Goal: Find specific fact: Find specific fact

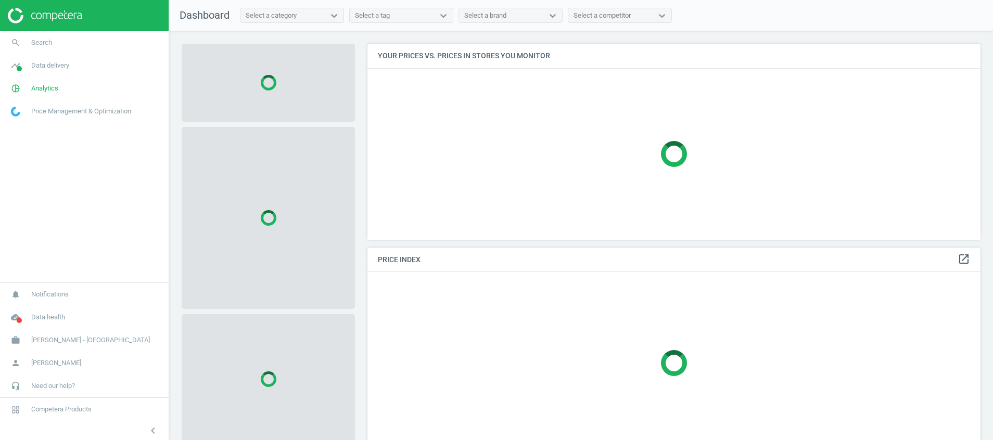
scroll to position [220, 626]
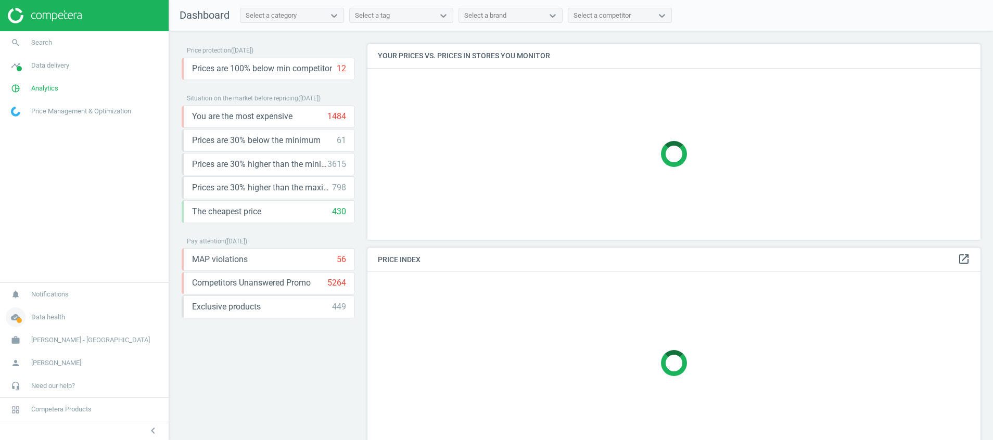
click at [19, 313] on icon "cloud_done" at bounding box center [16, 318] width 20 height 20
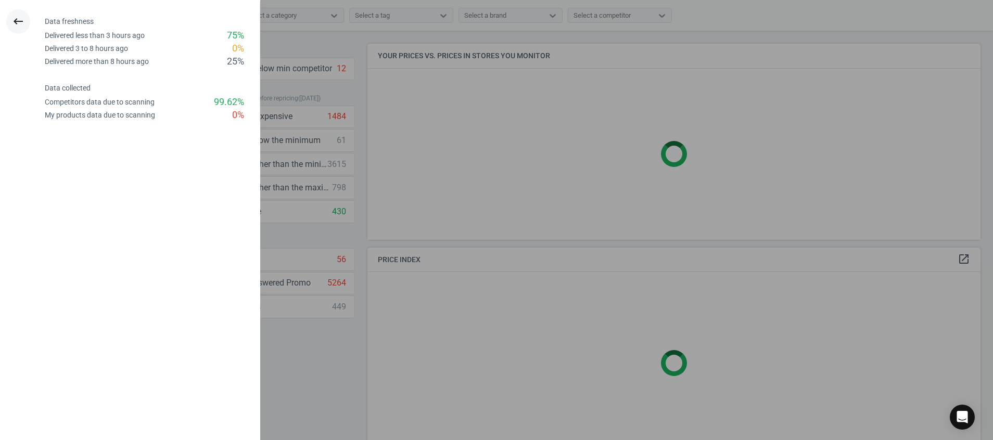
click at [26, 21] on button "keyboard_backspace" at bounding box center [18, 21] width 24 height 24
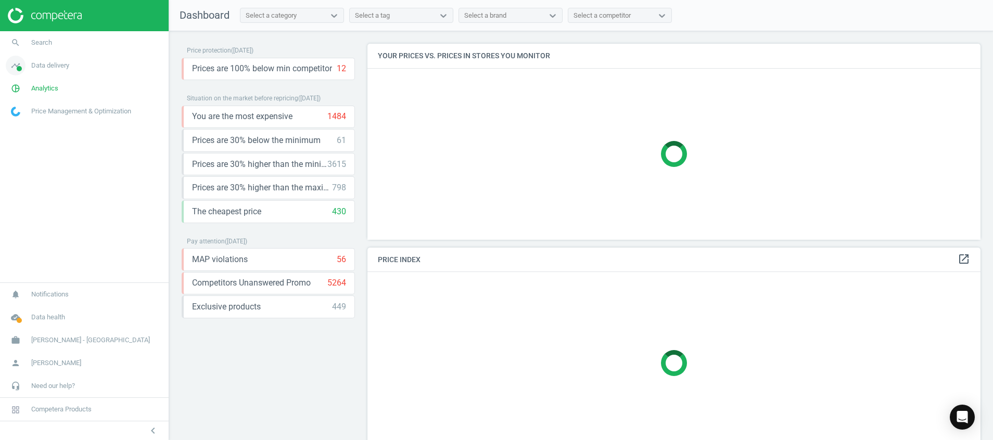
click at [19, 70] on span at bounding box center [19, 68] width 5 height 5
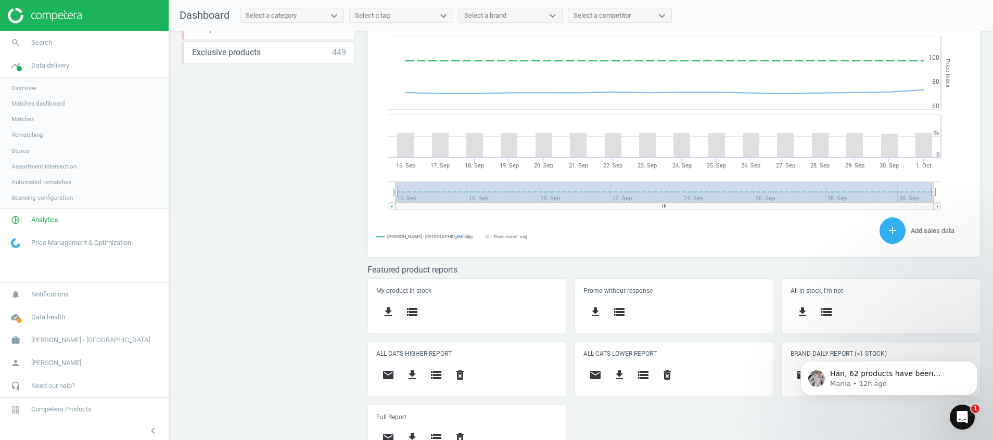
scroll to position [275, 0]
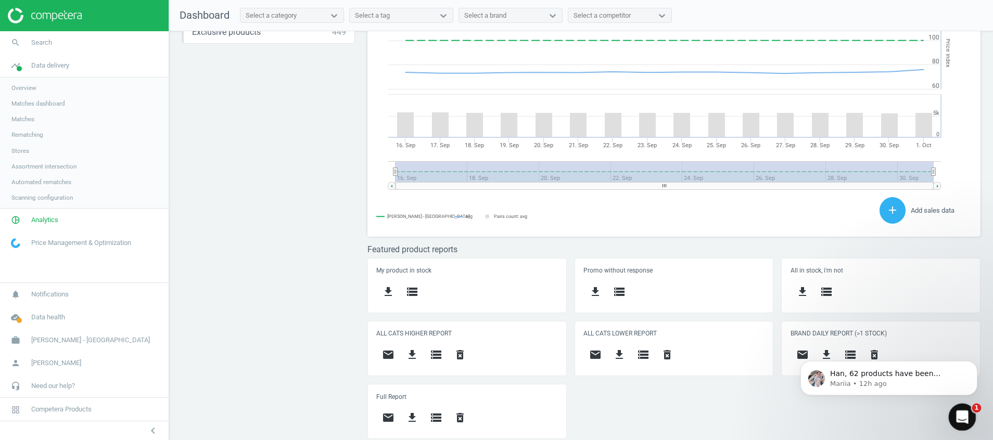
click at [968, 408] on div "Open Intercom Messenger" at bounding box center [961, 416] width 34 height 34
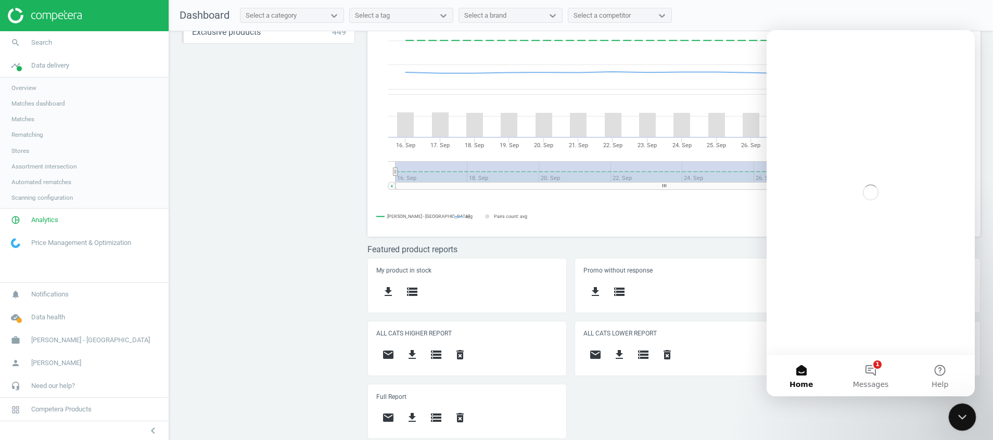
scroll to position [0, 0]
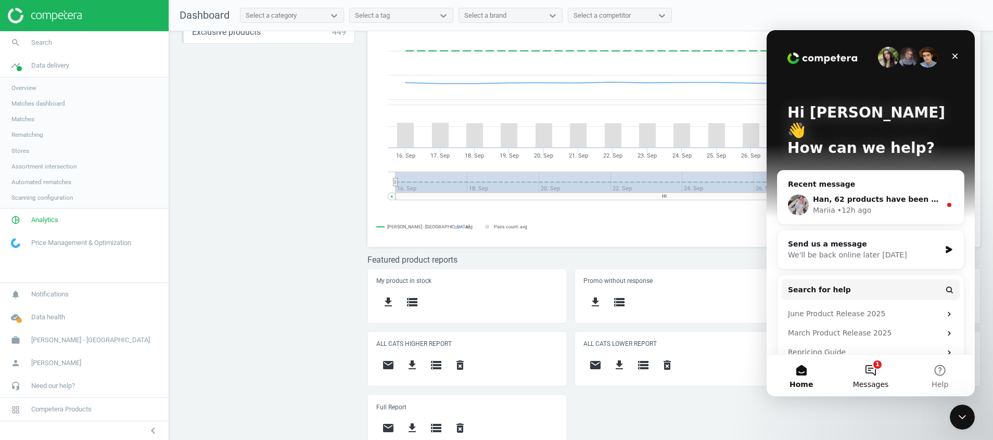
click at [879, 366] on button "1 Messages" at bounding box center [870, 376] width 69 height 42
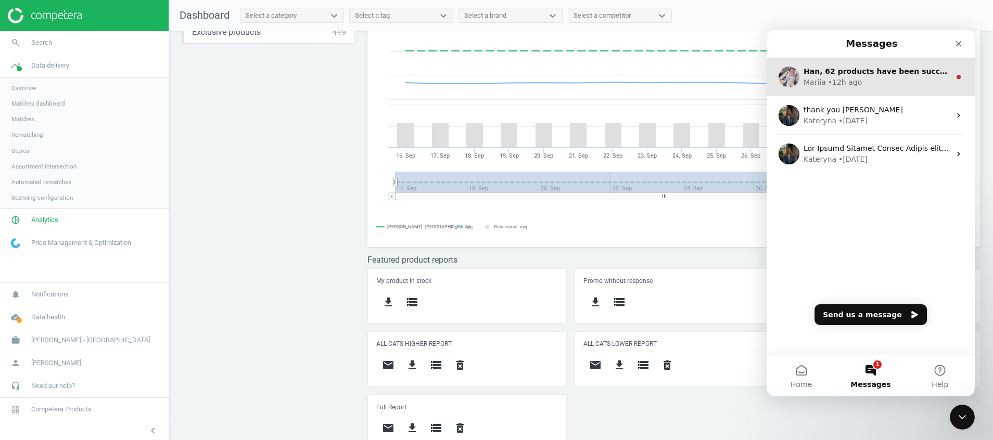
click at [867, 80] on div "Mariia • 12h ago" at bounding box center [877, 82] width 147 height 11
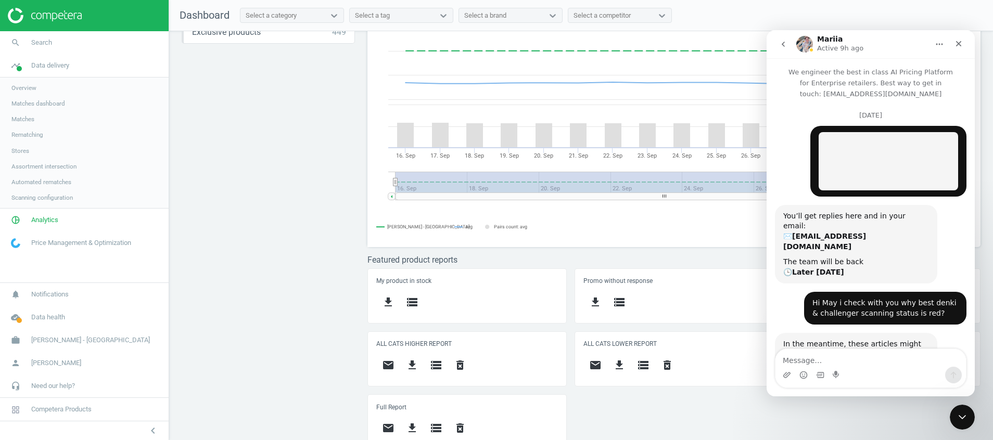
scroll to position [67, 0]
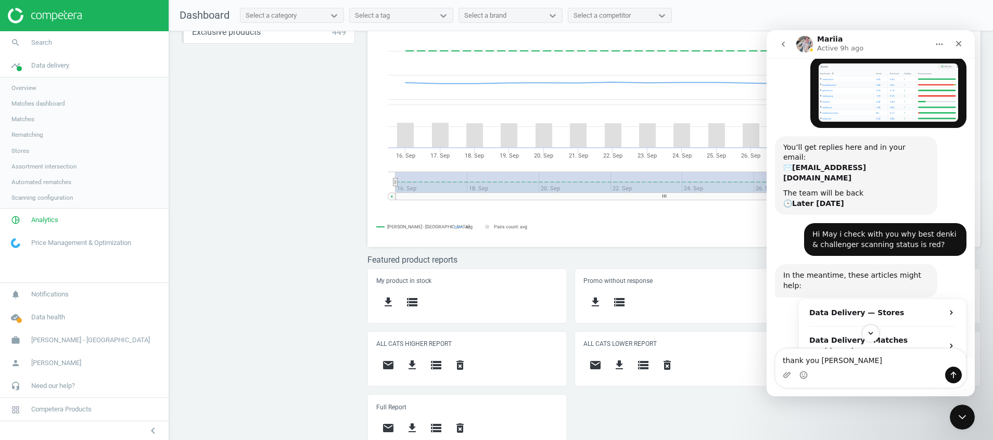
type textarea "thank you mariia"
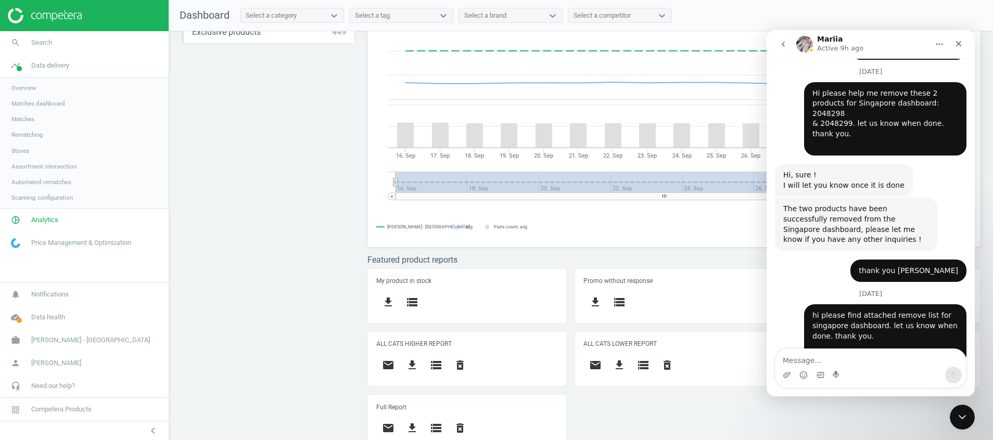
scroll to position [3657, 0]
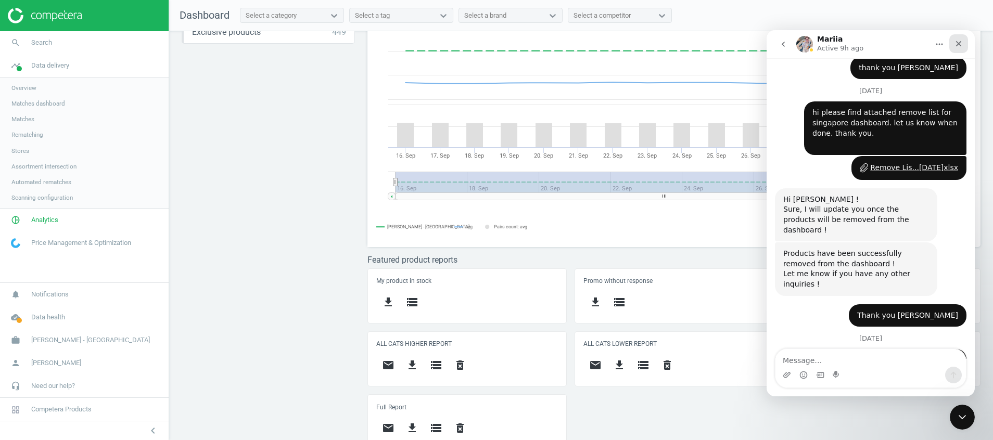
click at [961, 45] on icon "Close" at bounding box center [959, 44] width 8 height 8
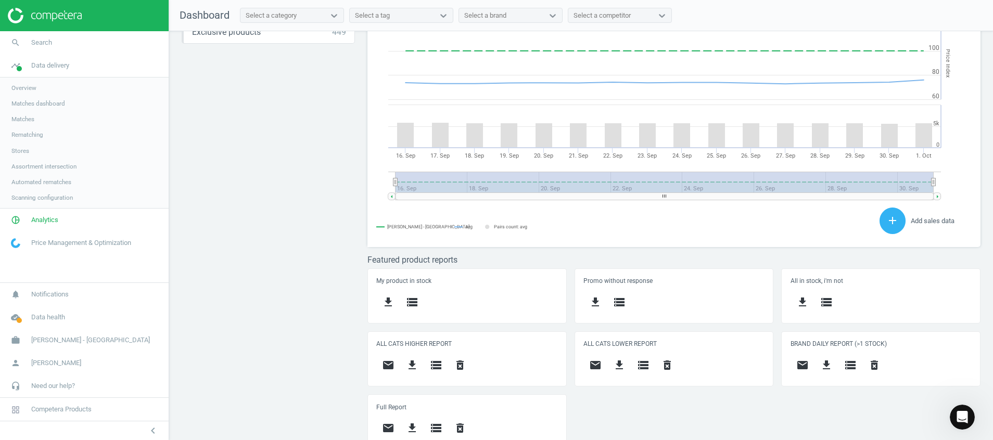
click at [20, 146] on link "Stores" at bounding box center [84, 151] width 169 height 16
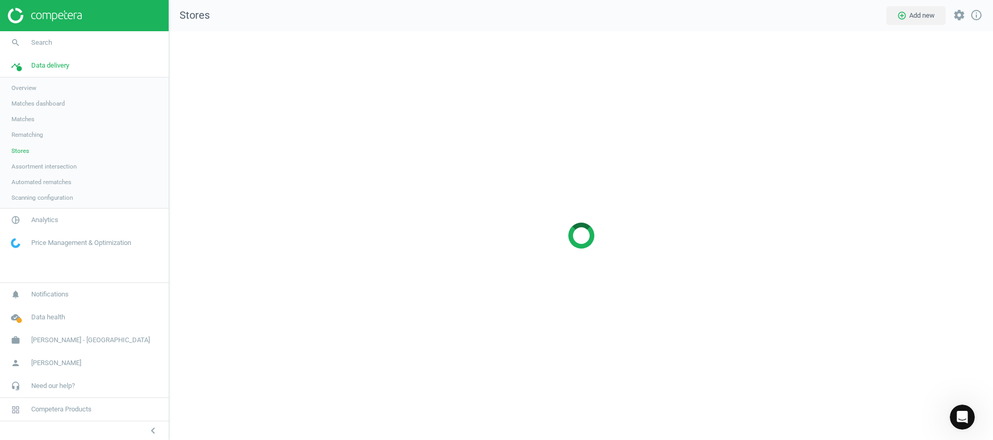
scroll to position [434, 848]
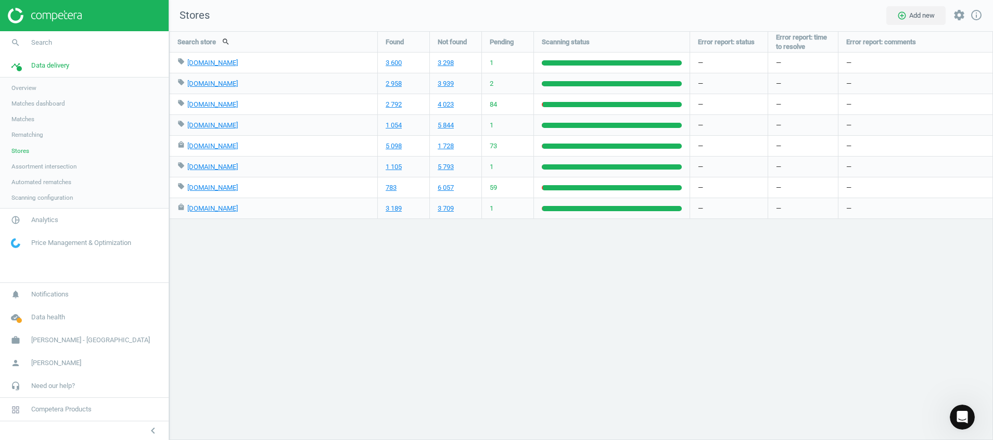
click at [83, 16] on link at bounding box center [84, 16] width 153 height 16
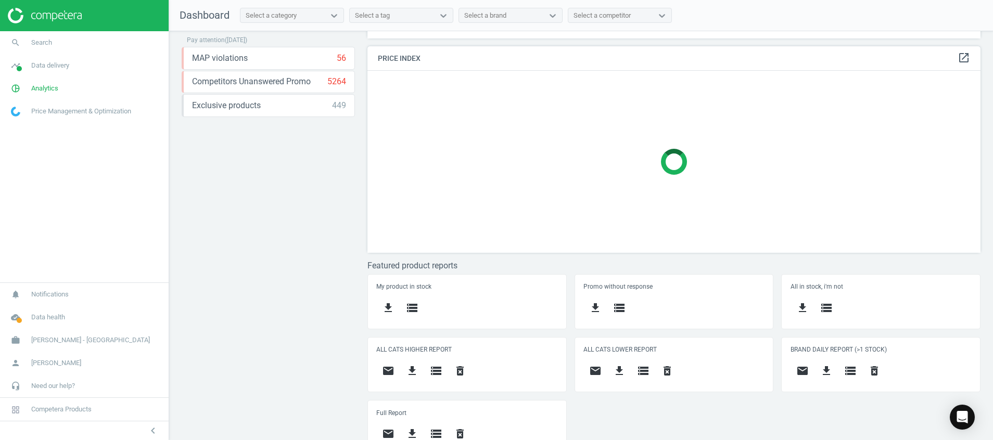
scroll to position [218, 0]
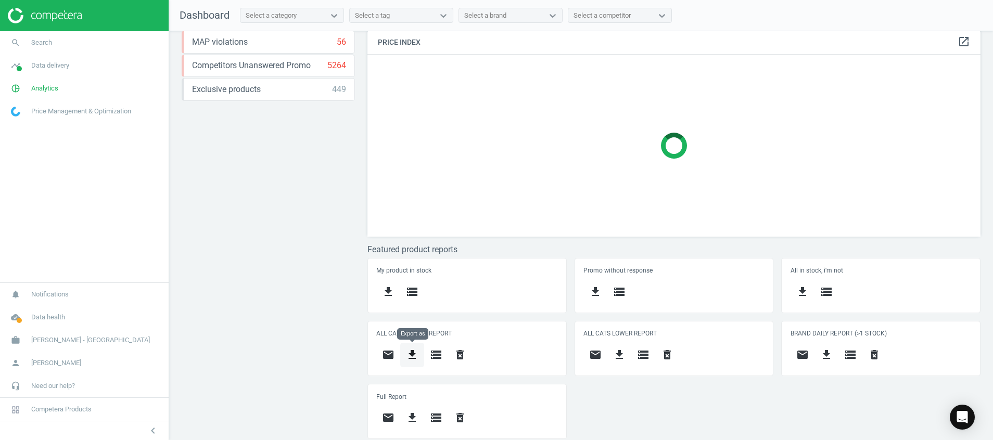
click at [416, 360] on icon "get_app" at bounding box center [412, 355] width 12 height 12
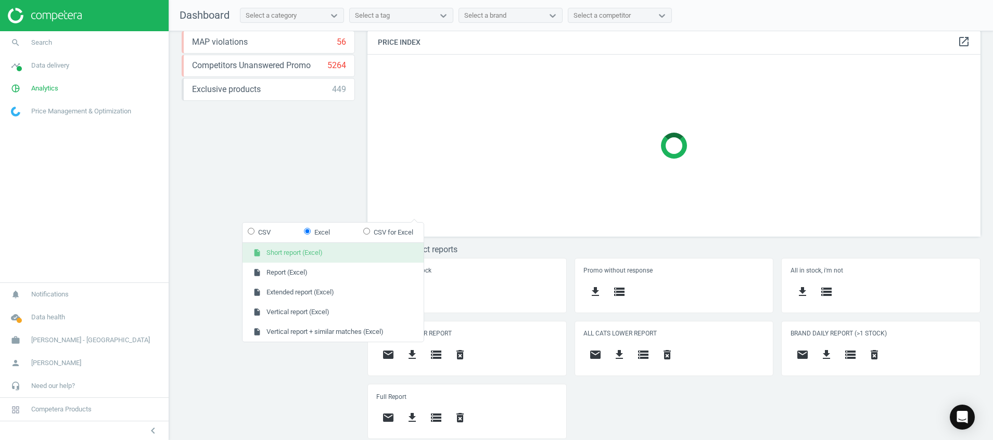
click at [370, 252] on button "insert_drive_file Short report (Excel)" at bounding box center [333, 253] width 181 height 20
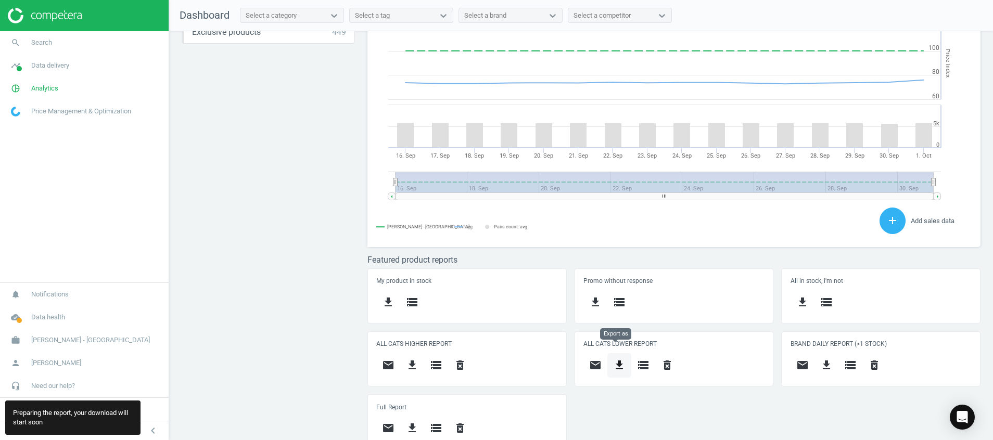
scroll to position [231, 626]
click at [615, 364] on icon "get_app" at bounding box center [619, 365] width 12 height 12
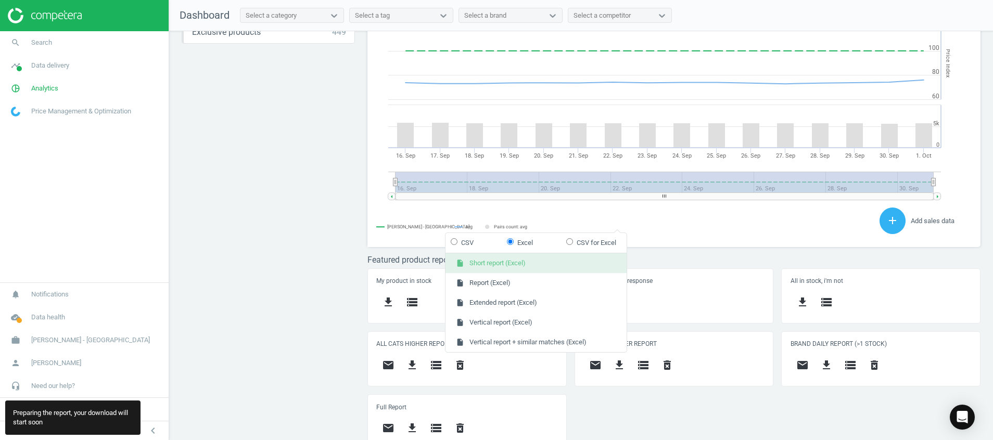
click at [596, 263] on button "insert_drive_file Short report (Excel)" at bounding box center [536, 263] width 181 height 20
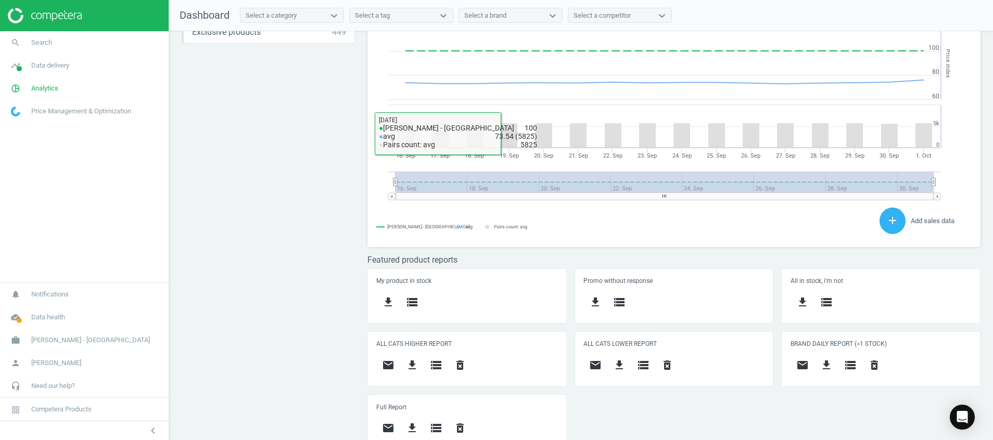
drag, startPoint x: 283, startPoint y: 144, endPoint x: 281, endPoint y: 138, distance: 6.4
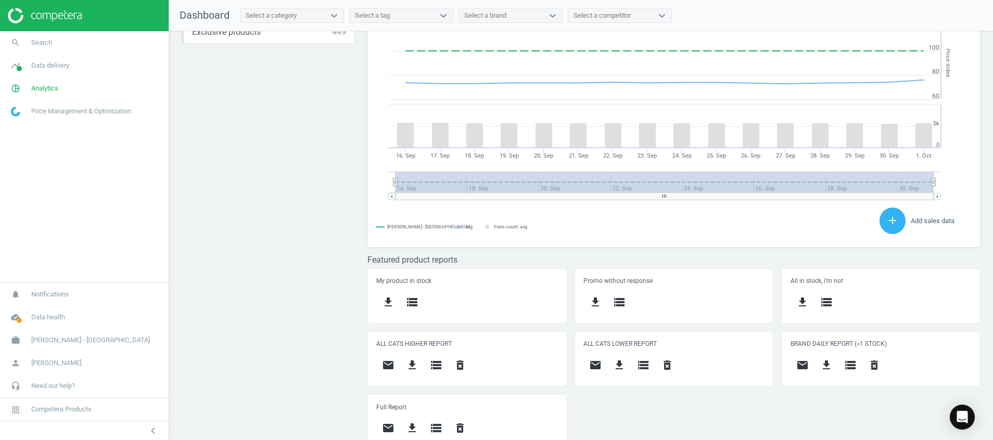
scroll to position [264, 626]
click at [16, 42] on icon "search" at bounding box center [16, 43] width 20 height 20
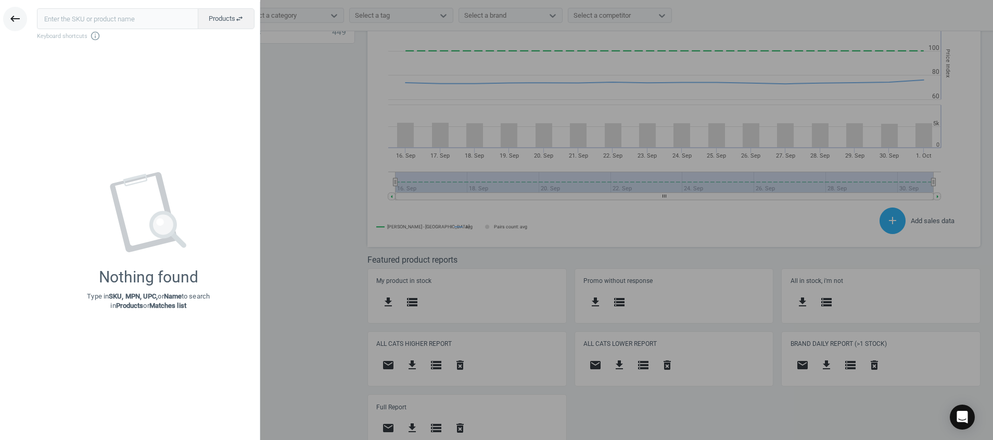
click at [16, 18] on icon "keyboard_backspace" at bounding box center [15, 18] width 12 height 12
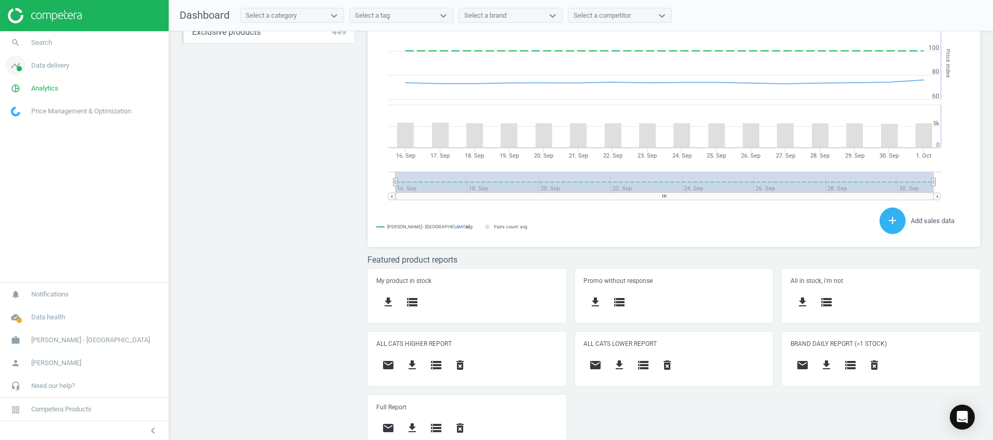
click at [13, 69] on icon "timeline" at bounding box center [16, 66] width 20 height 20
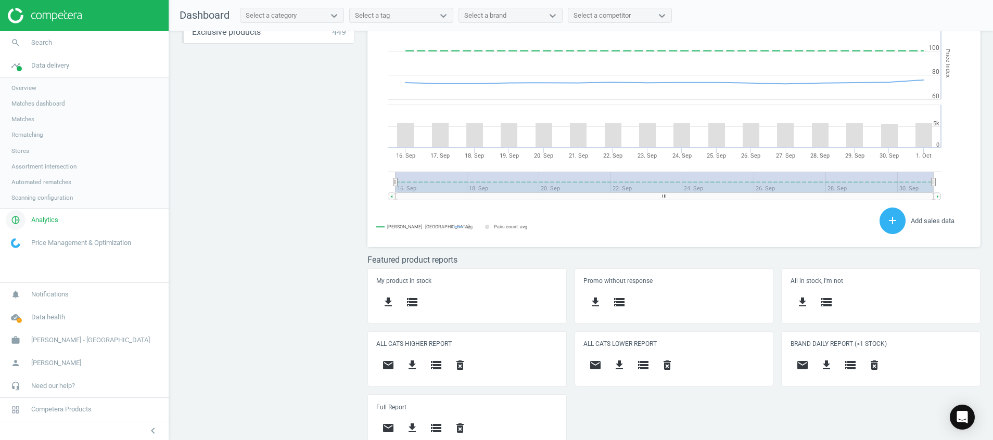
click at [19, 212] on icon "pie_chart_outlined" at bounding box center [16, 220] width 20 height 20
click at [37, 125] on link "Products" at bounding box center [84, 127] width 169 height 16
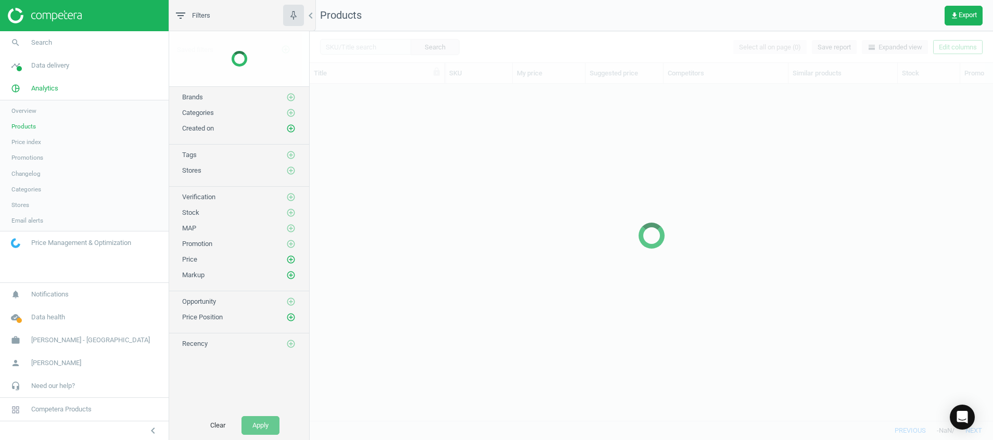
scroll to position [313, 671]
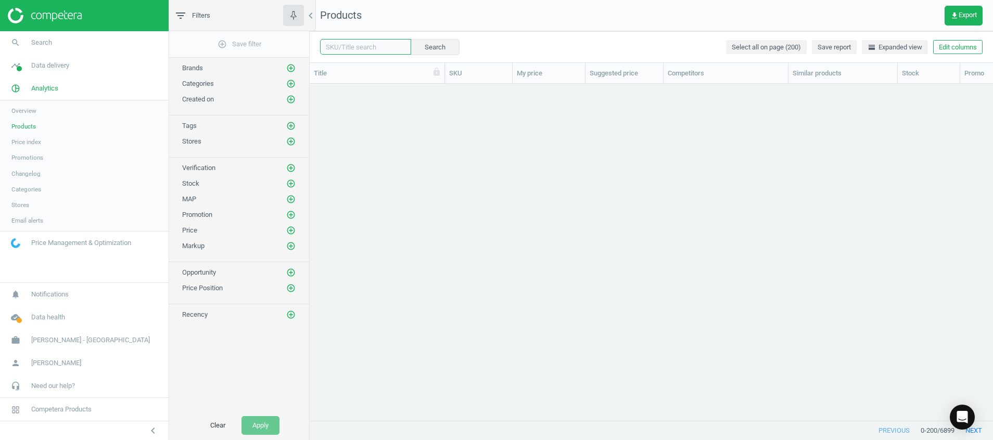
click at [348, 49] on input "text" at bounding box center [365, 47] width 91 height 16
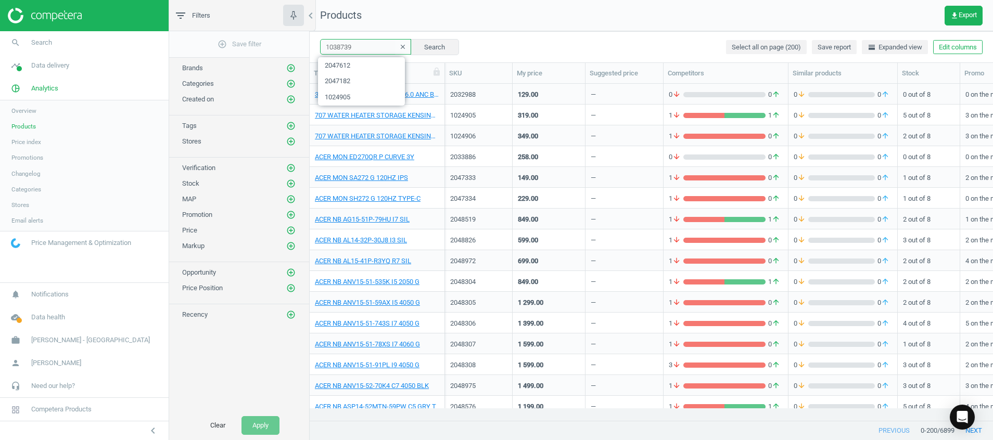
type input "1038739"
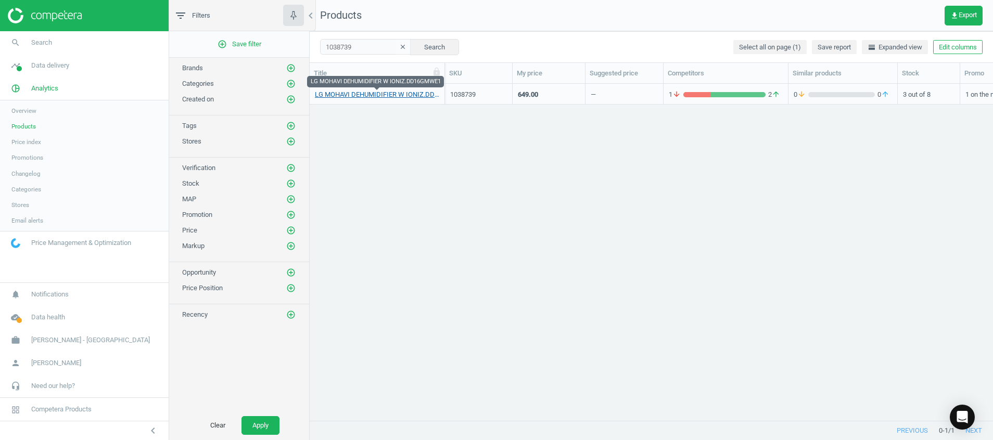
click at [376, 98] on link "LG MOHAVI DEHUMIDIFIER W IONIZ.DD16GMWE1" at bounding box center [377, 94] width 124 height 9
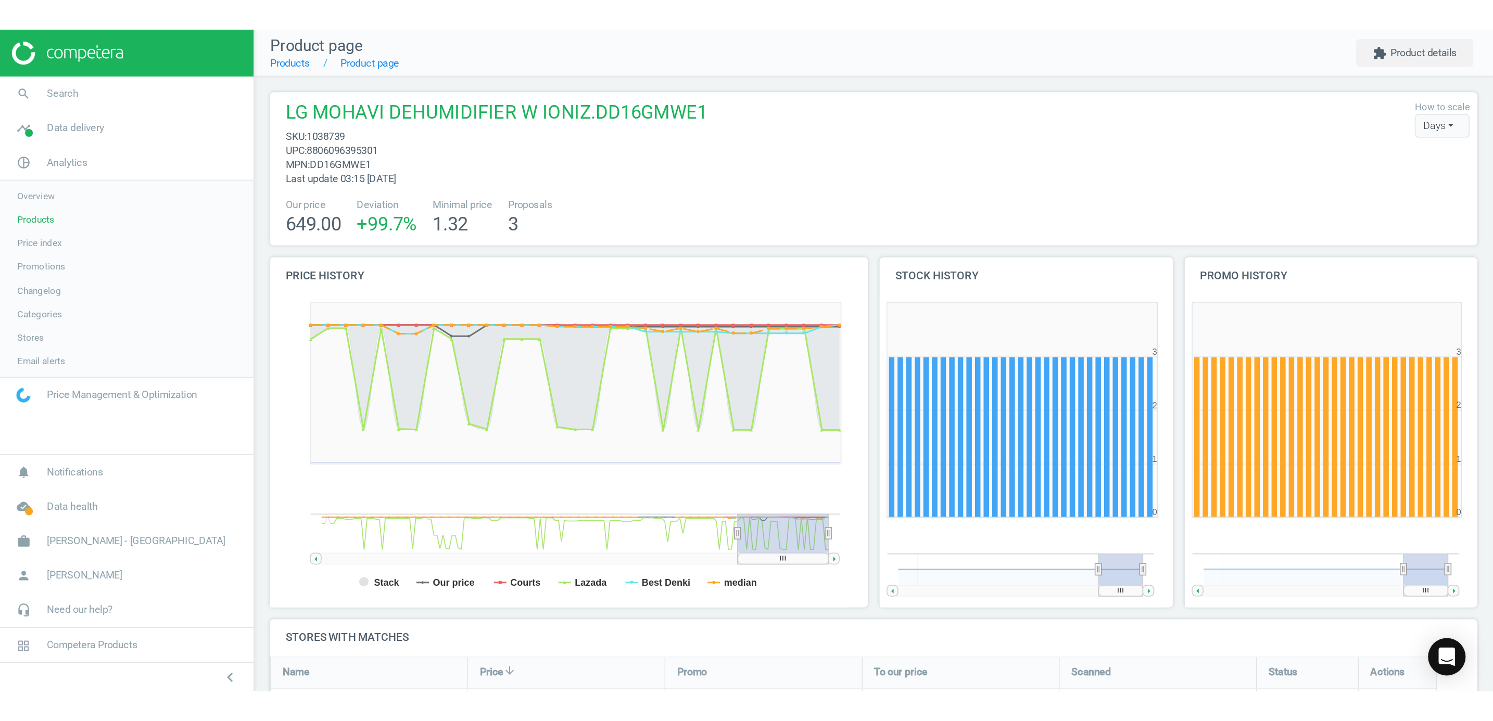
scroll to position [5, 5]
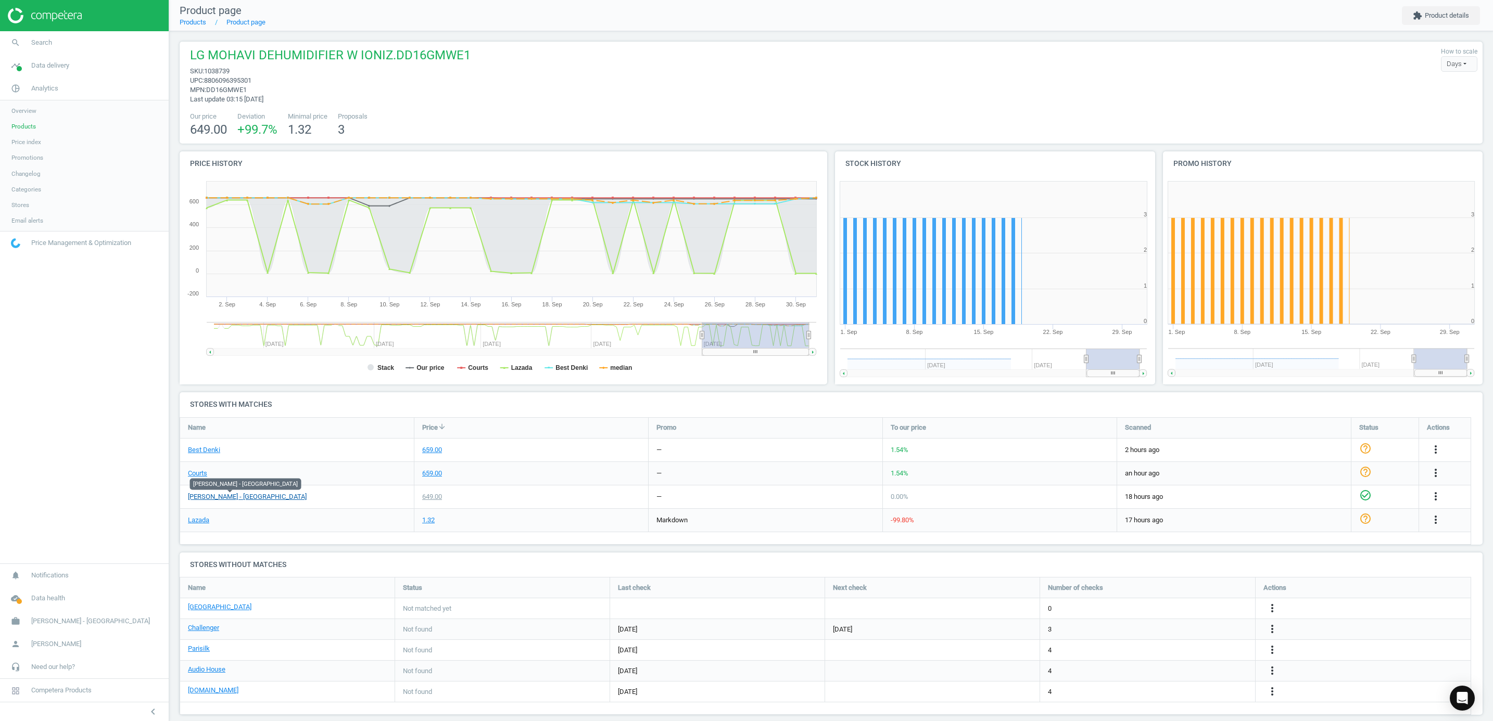
click at [237, 440] on link "[PERSON_NAME] - [GEOGRAPHIC_DATA]" at bounding box center [247, 496] width 119 height 9
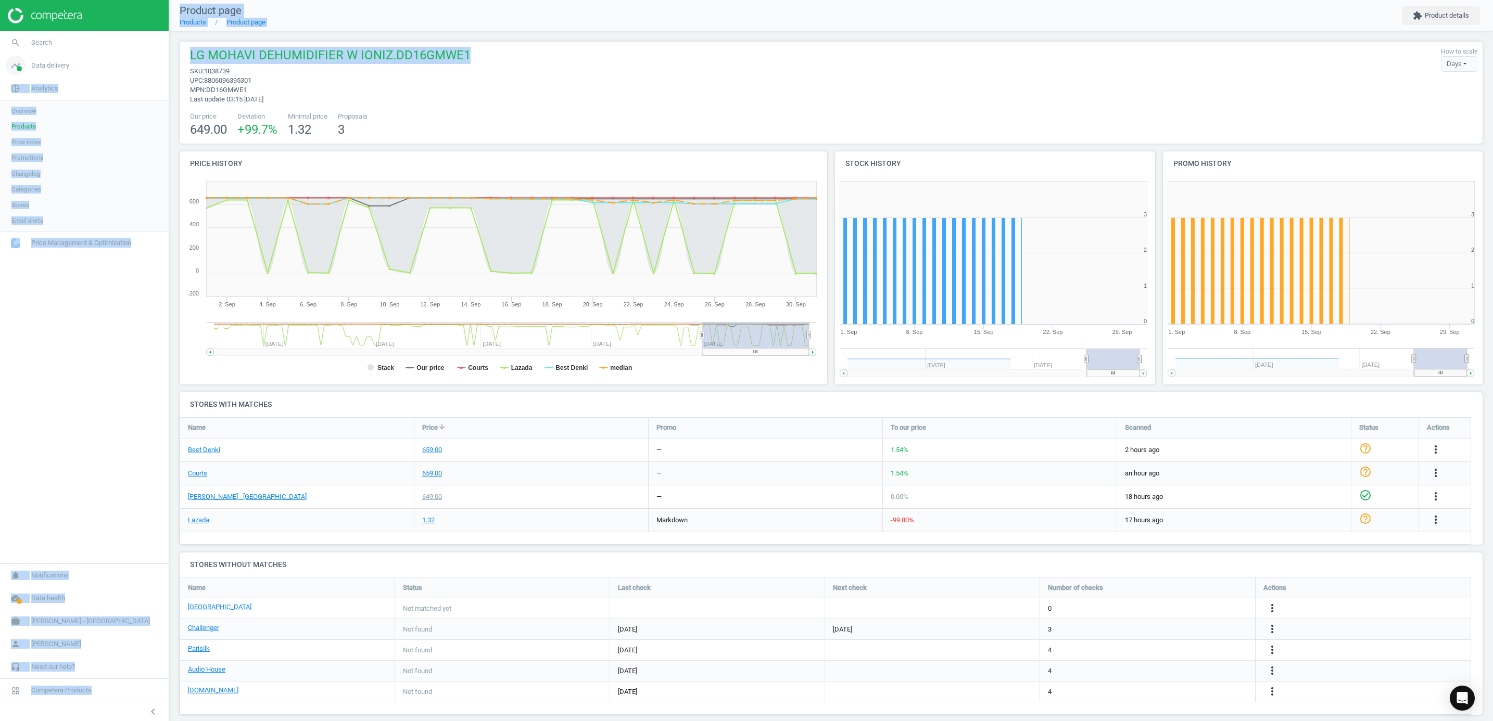
drag, startPoint x: 486, startPoint y: 54, endPoint x: 150, endPoint y: 58, distance: 335.7
click at [150, 58] on section "search Search timeline Data delivery Overview Matches dashboard Matches Rematch…" at bounding box center [746, 360] width 1493 height 721
click at [486, 52] on div "LG MOHAVI DEHUMIDIFIER W IONIZ.DD16GMWE1 sku : 1038739 upc : 8806096395301 mpn …" at bounding box center [831, 75] width 1292 height 57
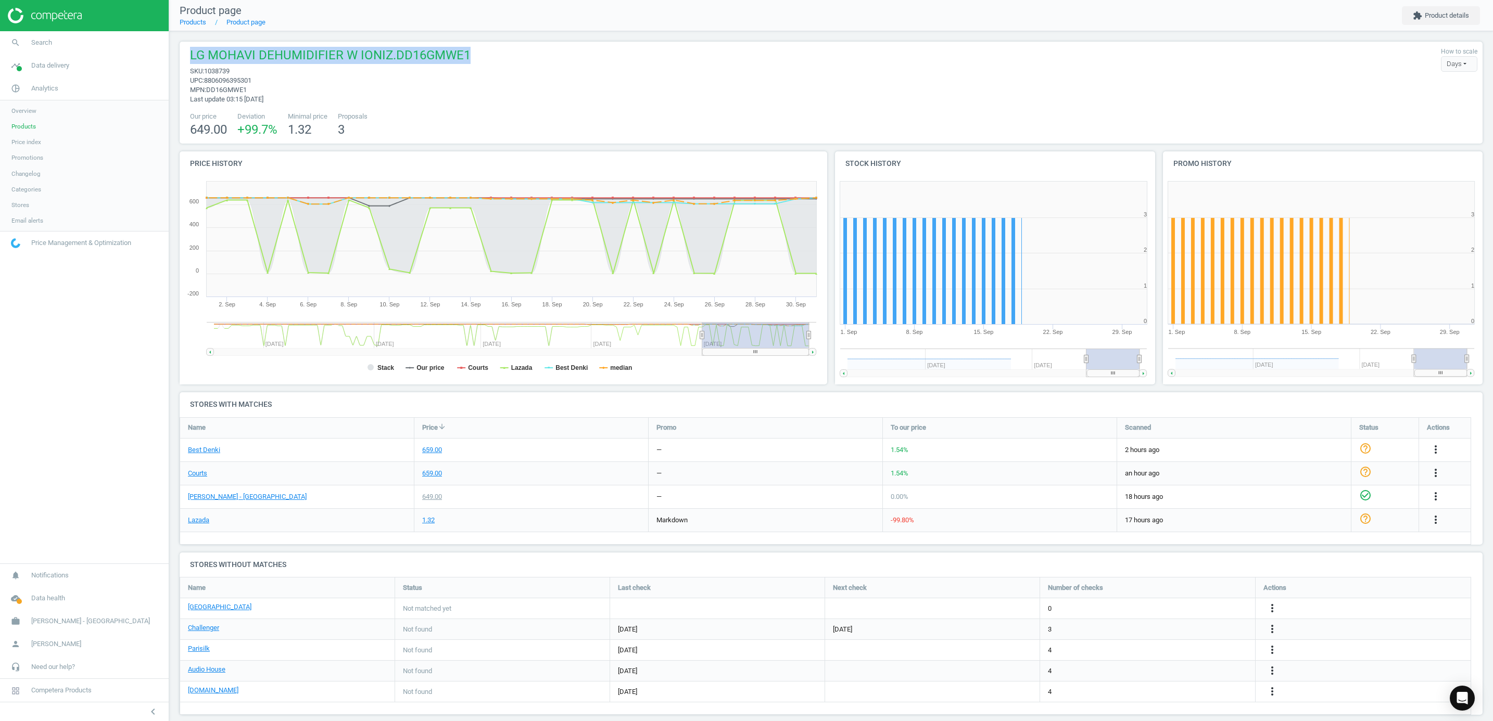
drag, startPoint x: 497, startPoint y: 56, endPoint x: 185, endPoint y: 55, distance: 312.3
click at [185, 55] on div "LG MOHAVI DEHUMIDIFIER W IONIZ.DD16GMWE1 sku : 1038739 upc : 8806096395301 mpn …" at bounding box center [831, 75] width 1292 height 57
copy span "LG MOHAVI DEHUMIDIFIER W IONIZ.DD16GMWE1"
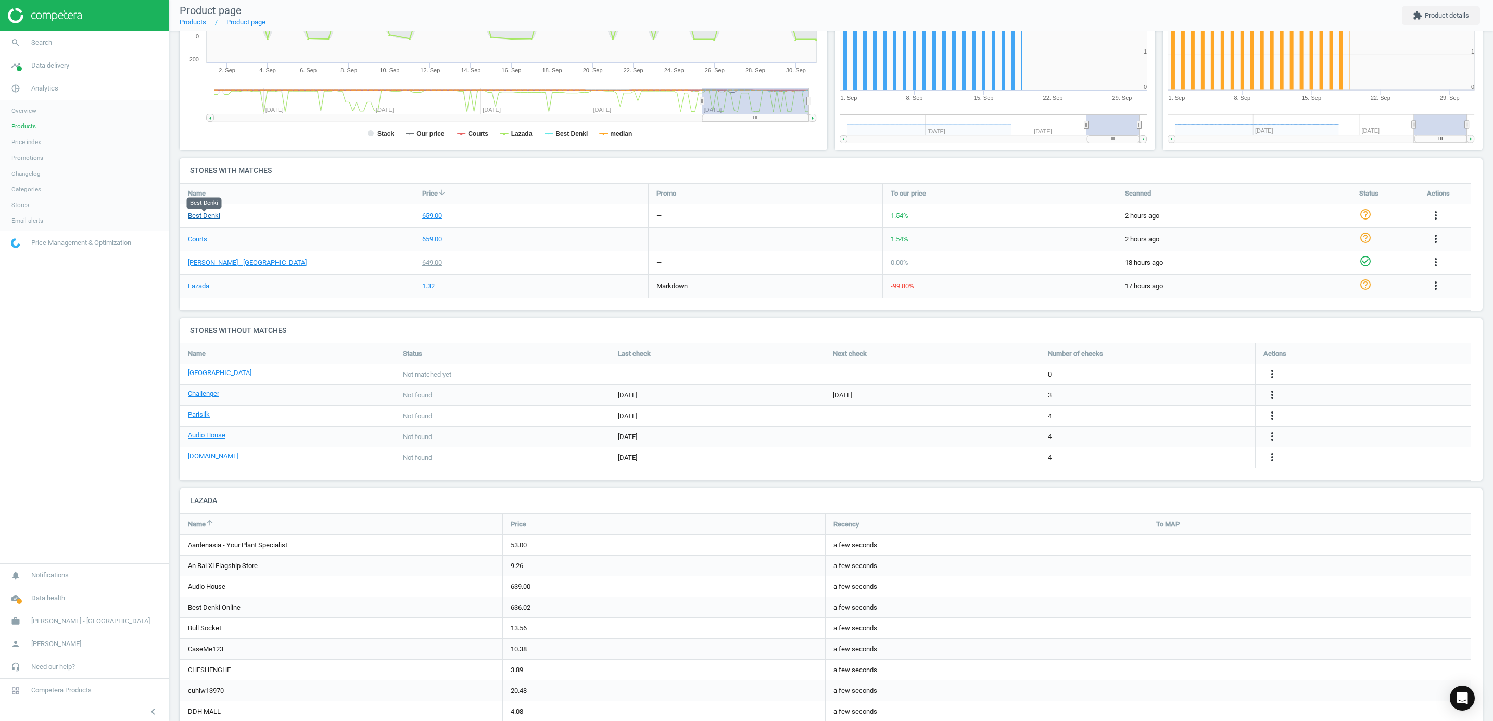
click at [208, 214] on link "Best Denki" at bounding box center [204, 215] width 32 height 9
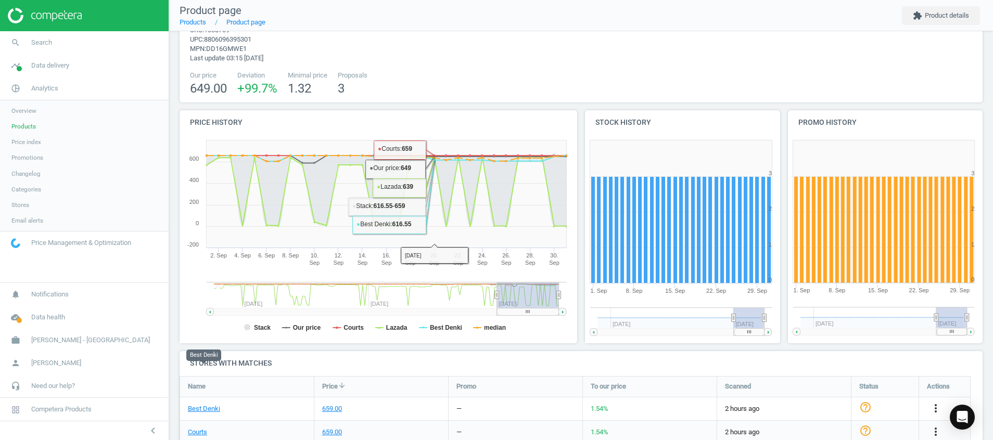
scroll to position [0, 0]
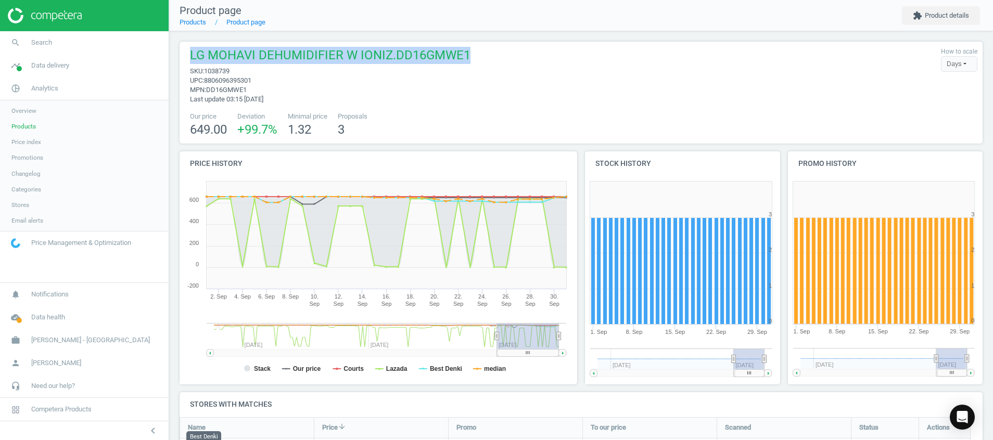
click at [63, 16] on img at bounding box center [45, 16] width 74 height 16
